Goal: Task Accomplishment & Management: Complete application form

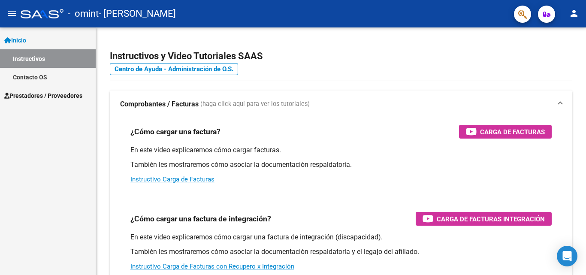
click at [44, 96] on span "Prestadores / Proveedores" at bounding box center [43, 95] width 78 height 9
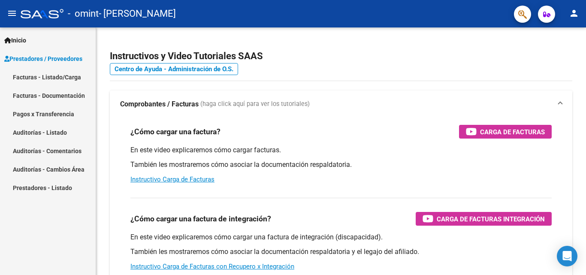
click at [47, 81] on link "Facturas - Listado/Carga" at bounding box center [48, 77] width 96 height 18
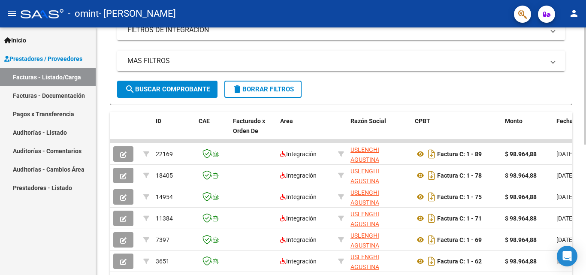
scroll to position [195, 0]
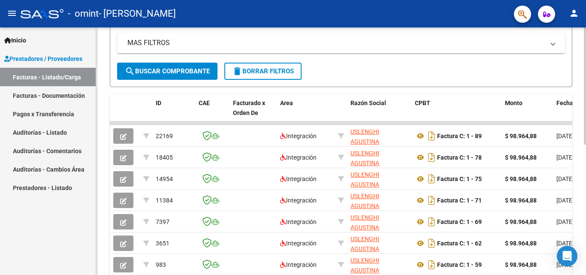
click at [586, 159] on div at bounding box center [585, 180] width 2 height 117
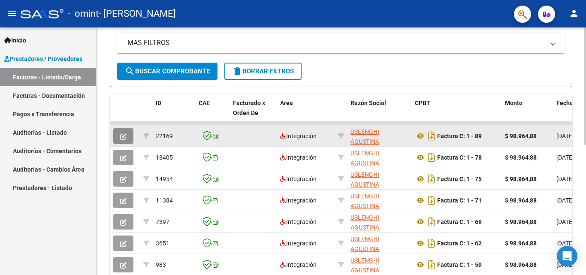
click at [127, 136] on button "button" at bounding box center [123, 135] width 20 height 15
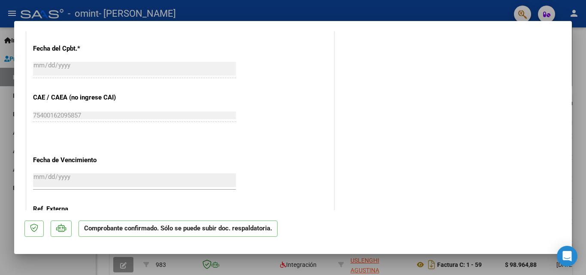
scroll to position [636, 0]
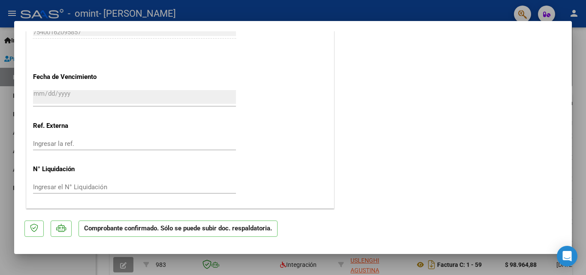
click at [582, 56] on div at bounding box center [293, 137] width 586 height 275
click at [0, 127] on link "Auditorías - Listado" at bounding box center [48, 132] width 96 height 18
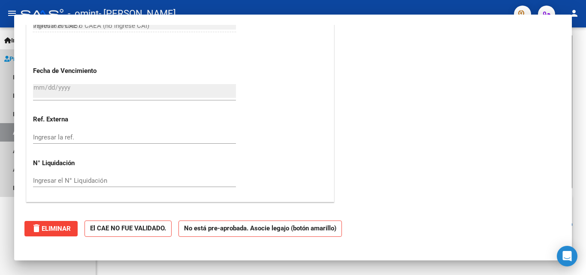
type input "$ 0,00"
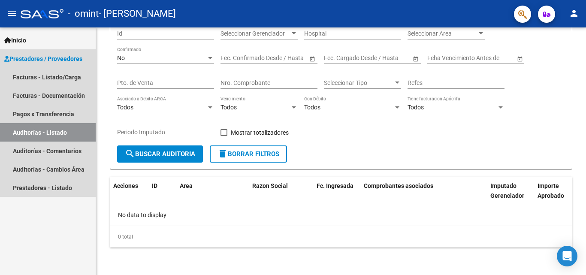
scroll to position [77, 0]
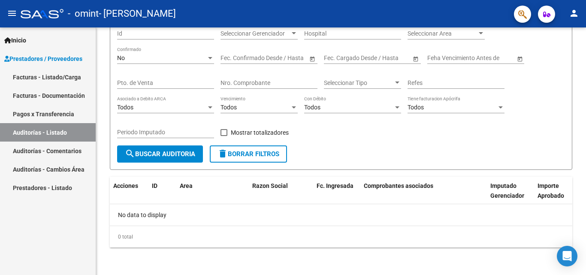
click at [63, 76] on link "Facturas - Listado/Carga" at bounding box center [48, 77] width 96 height 18
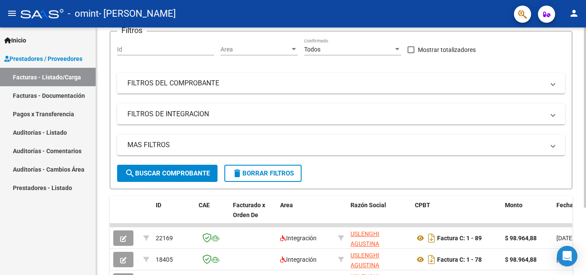
scroll to position [195, 0]
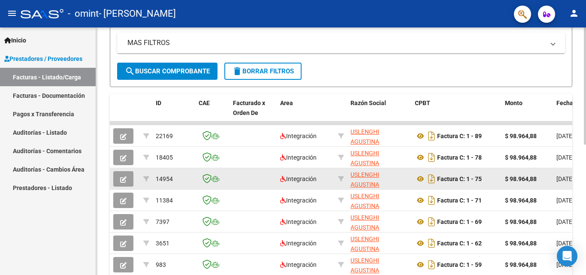
click at [125, 176] on icon "button" at bounding box center [123, 179] width 6 height 6
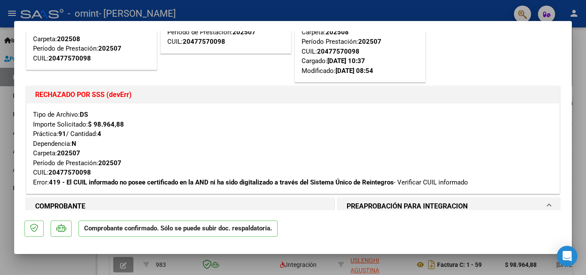
scroll to position [92, 0]
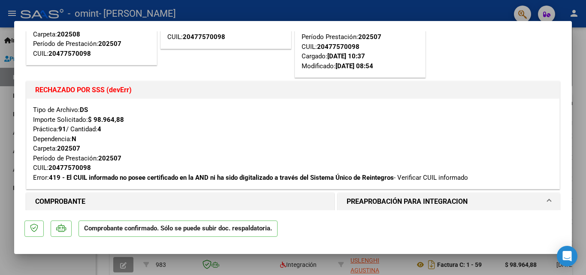
click at [0, 157] on div at bounding box center [293, 137] width 586 height 275
type input "$ 0,00"
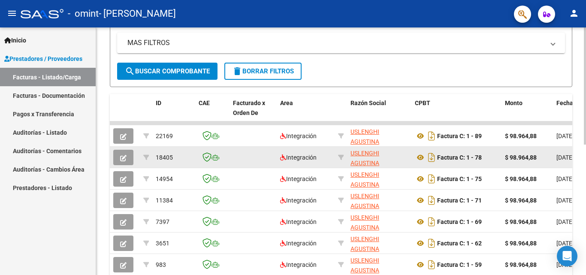
scroll to position [195, 0]
click at [125, 160] on icon "button" at bounding box center [123, 158] width 6 height 6
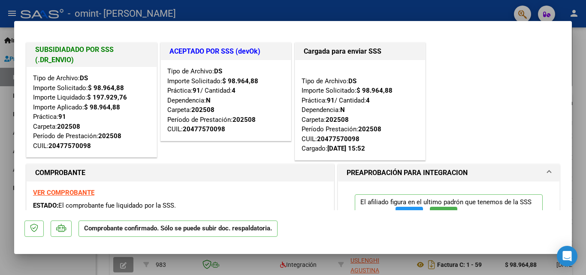
click at [7, 222] on div at bounding box center [293, 137] width 586 height 275
type input "$ 0,00"
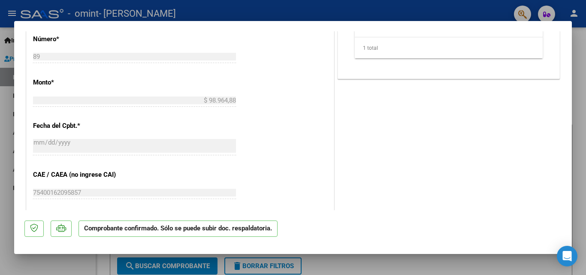
scroll to position [636, 0]
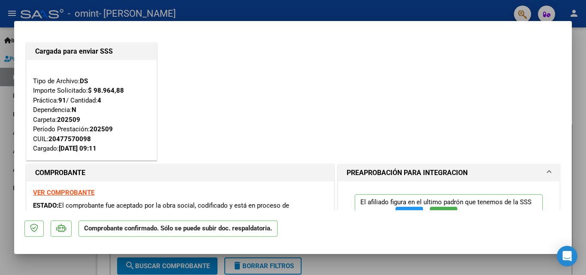
click at [0, 87] on div at bounding box center [293, 137] width 586 height 275
type input "$ 0,00"
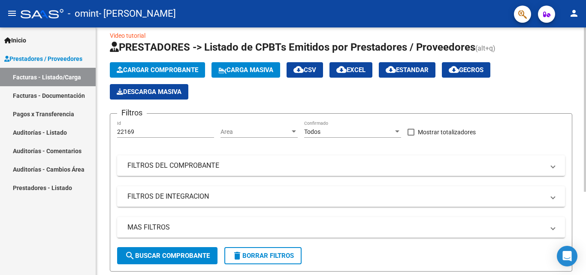
scroll to position [6, 0]
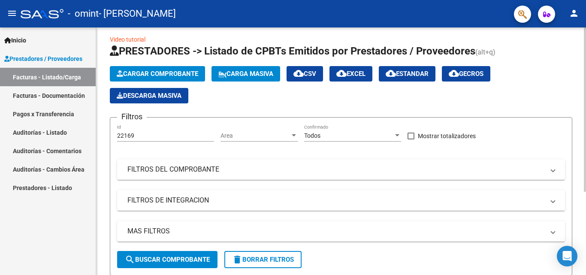
click at [569, 50] on div "Video tutorial PRESTADORES -> Listado de CPBTs Emitidos por Prestadores / Prove…" at bounding box center [342, 204] width 492 height 366
